Goal: Task Accomplishment & Management: Complete application form

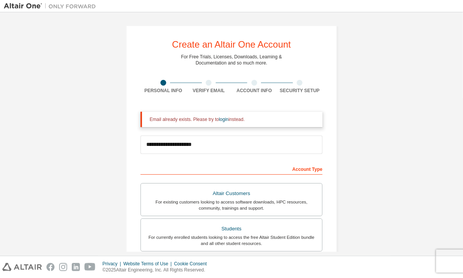
click at [174, 120] on div "Email already exists. Please try to login instead." at bounding box center [233, 119] width 167 height 6
click at [173, 146] on input "**********" at bounding box center [231, 144] width 182 height 18
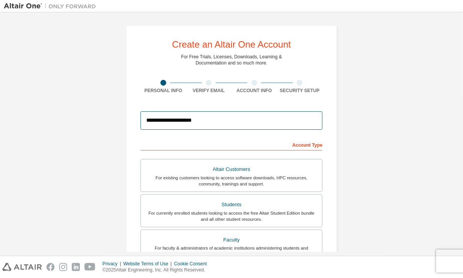
type input "**********"
click at [207, 142] on div "Account Type" at bounding box center [231, 144] width 182 height 12
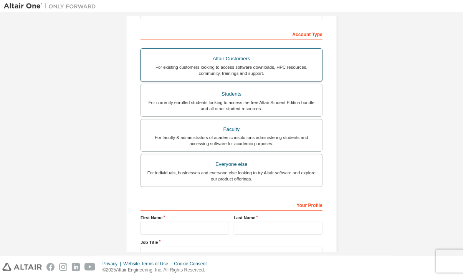
scroll to position [169, 0]
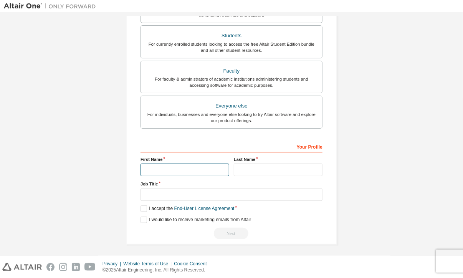
click at [195, 167] on input "text" at bounding box center [184, 169] width 89 height 13
type input "*"
type input "********"
click at [242, 165] on input "text" at bounding box center [278, 169] width 89 height 13
type input "********"
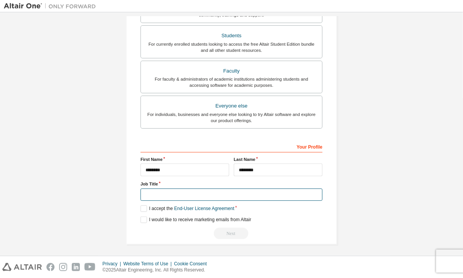
click at [219, 189] on input "text" at bounding box center [231, 194] width 182 height 13
type input "*******"
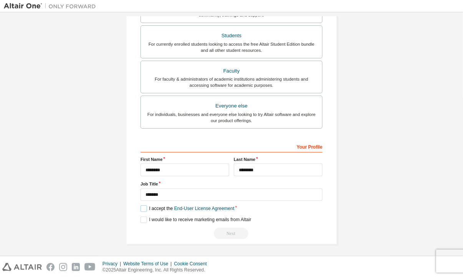
click at [142, 208] on label "I accept the End-User License Agreement" at bounding box center [187, 208] width 94 height 7
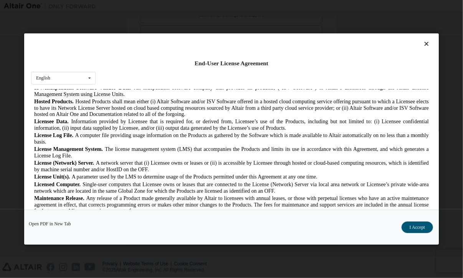
scroll to position [255, 0]
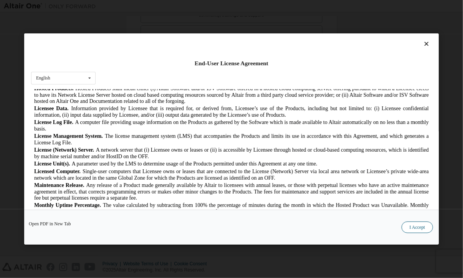
click at [415, 223] on button "I Accept" at bounding box center [416, 227] width 31 height 12
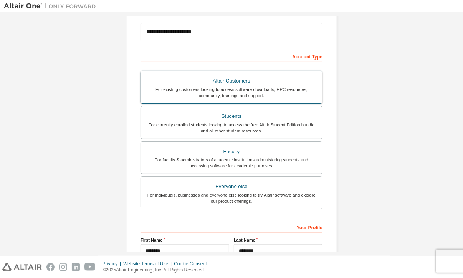
scroll to position [89, 0]
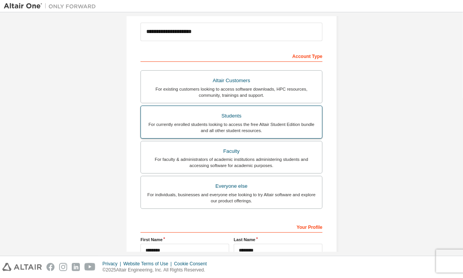
click at [266, 121] on div "For currently enrolled students looking to access the free Altair Student Editi…" at bounding box center [231, 127] width 172 height 12
click at [260, 111] on div "Students" at bounding box center [231, 116] width 172 height 11
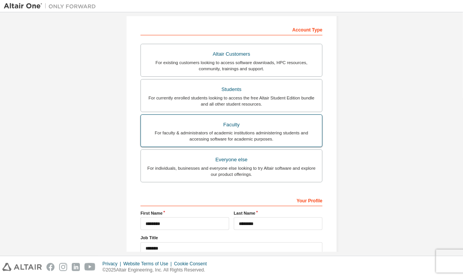
click at [267, 130] on div "For faculty & administrators of academic institutions administering students an…" at bounding box center [231, 136] width 172 height 12
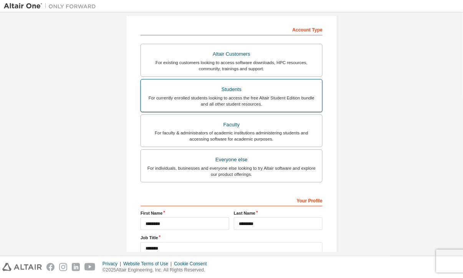
click at [268, 106] on div "For currently enrolled students looking to access the free Altair Student Editi…" at bounding box center [231, 101] width 172 height 12
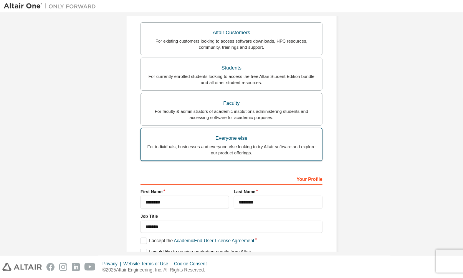
scroll to position [169, 0]
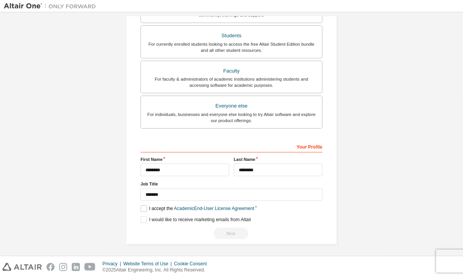
click at [144, 207] on label "I accept the Academic End-User License Agreement" at bounding box center [197, 208] width 114 height 7
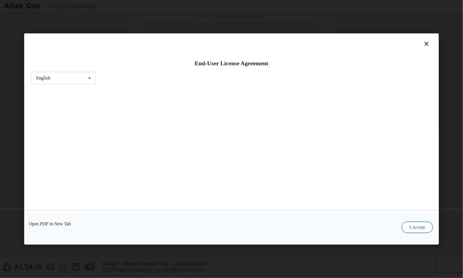
click at [408, 231] on button "I Accept" at bounding box center [416, 227] width 31 height 12
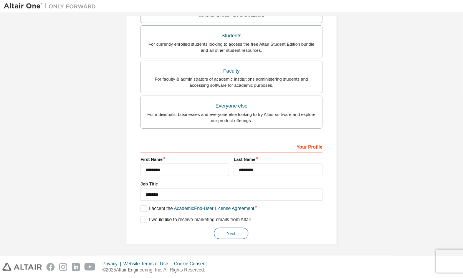
click at [218, 231] on button "Next" at bounding box center [231, 234] width 35 height 12
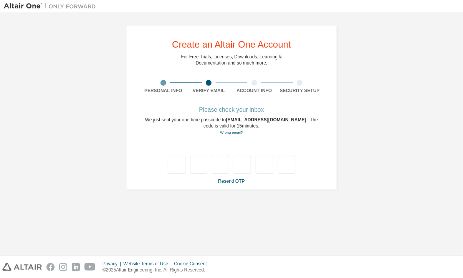
type input "*"
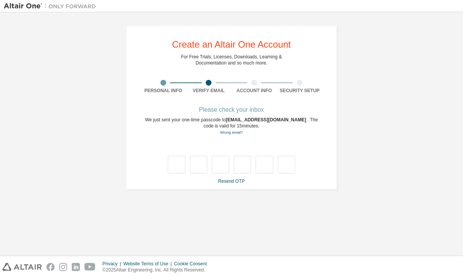
type input "*"
